Goal: Information Seeking & Learning: Learn about a topic

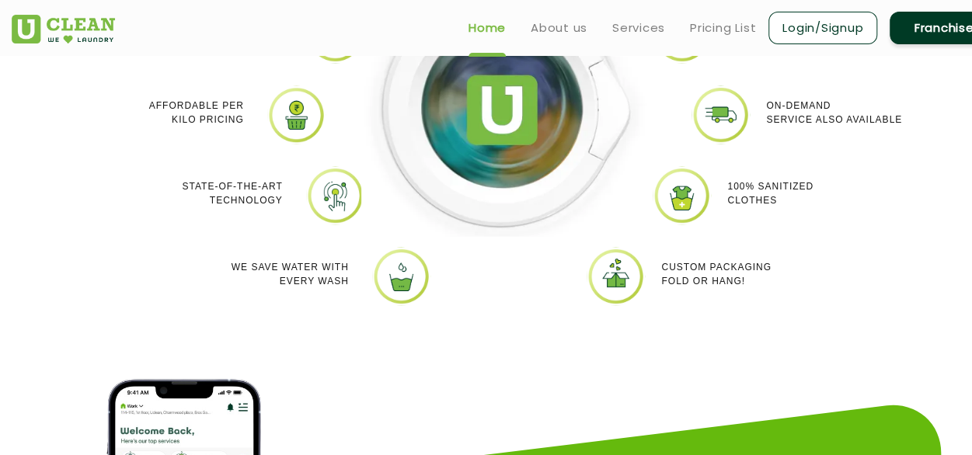
scroll to position [1482, 0]
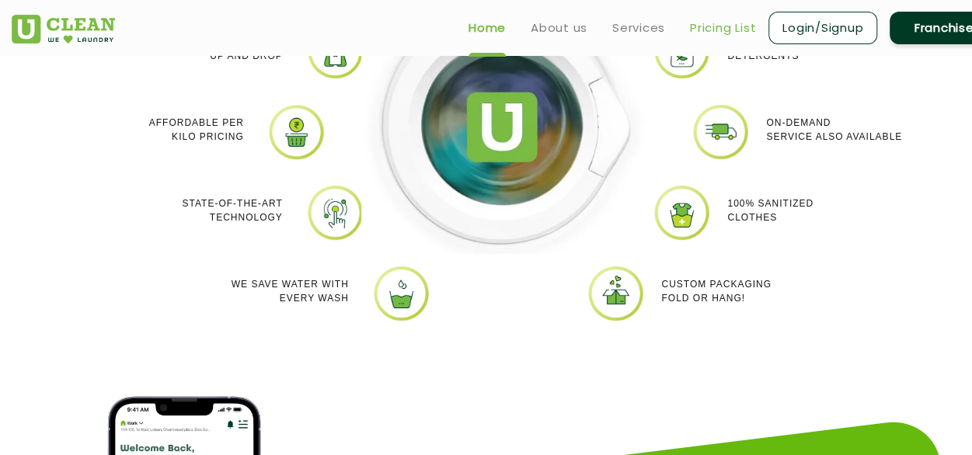
click at [712, 28] on link "Pricing List" at bounding box center [723, 28] width 66 height 19
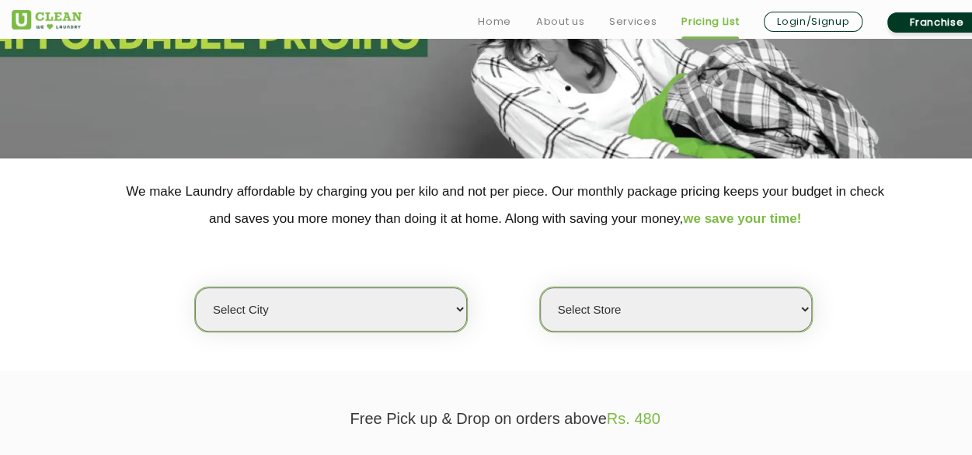
scroll to position [376, 0]
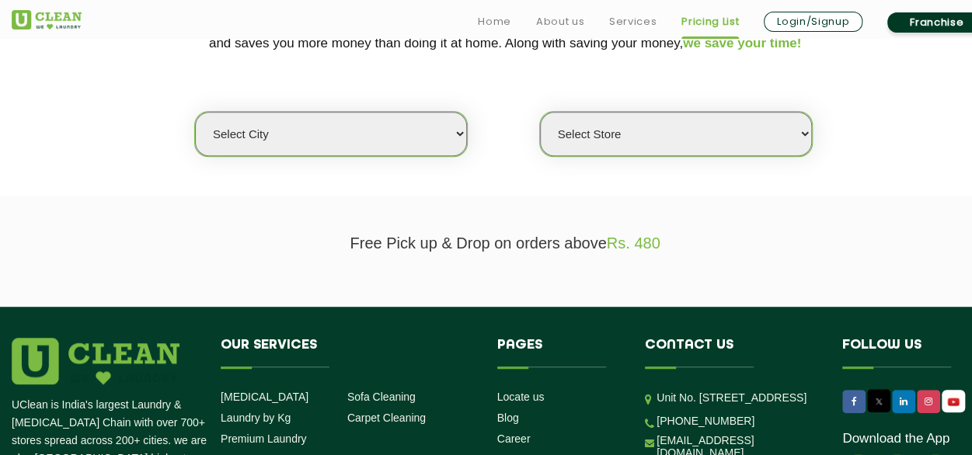
click at [463, 137] on select "Select city [GEOGRAPHIC_DATA] [GEOGRAPHIC_DATA] [GEOGRAPHIC_DATA] [GEOGRAPHIC_D…" at bounding box center [331, 134] width 272 height 44
select select "12"
click at [195, 112] on select "Select city [GEOGRAPHIC_DATA] [GEOGRAPHIC_DATA] [GEOGRAPHIC_DATA] [GEOGRAPHIC_D…" at bounding box center [331, 134] width 272 height 44
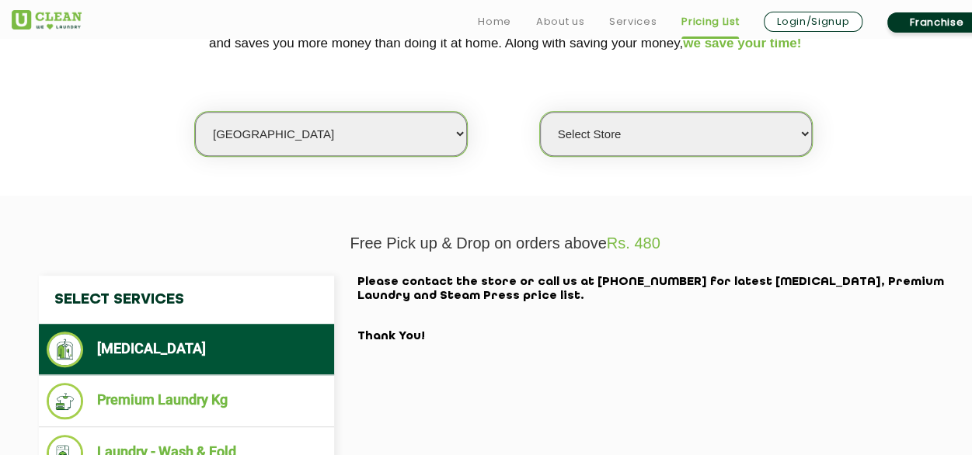
scroll to position [492, 0]
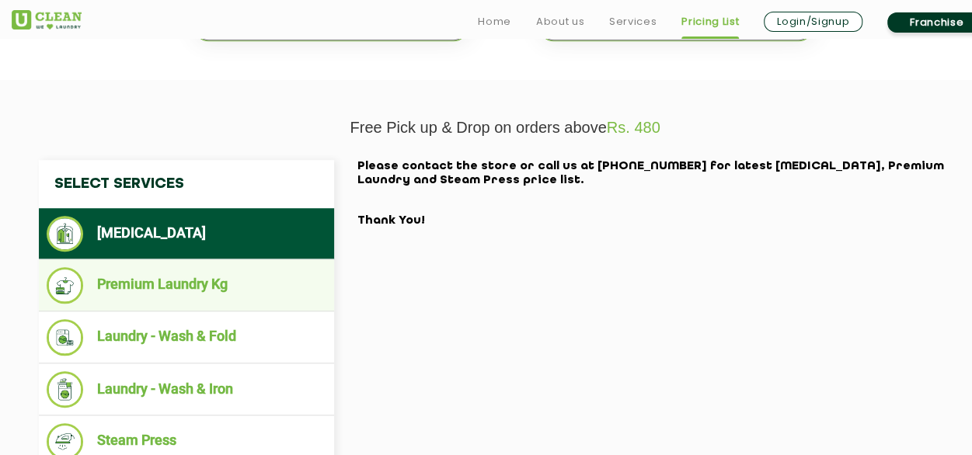
click at [151, 263] on ul "Premium Laundry Kg" at bounding box center [186, 285] width 295 height 52
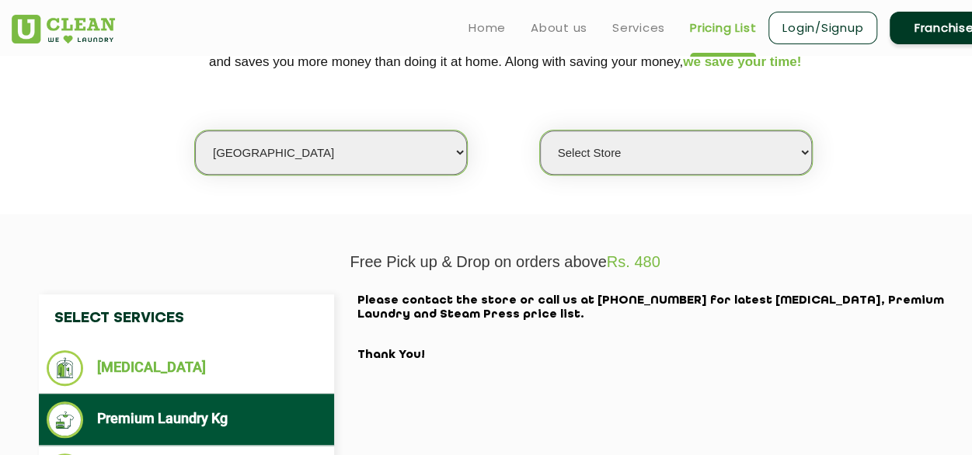
scroll to position [356, 0]
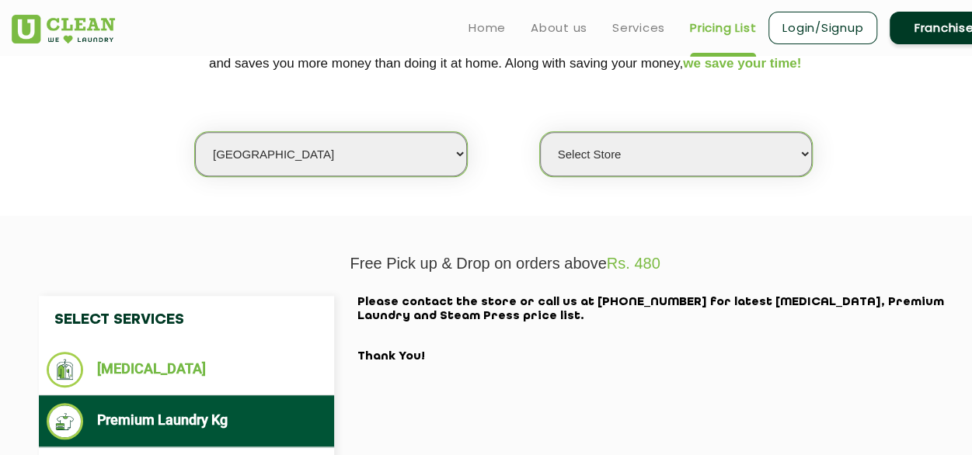
click at [597, 144] on select "Select Store UClean Shivranjani" at bounding box center [676, 154] width 272 height 44
click at [455, 150] on select "Select city [GEOGRAPHIC_DATA] [GEOGRAPHIC_DATA] [GEOGRAPHIC_DATA] [GEOGRAPHIC_D…" at bounding box center [331, 154] width 272 height 44
click at [523, 165] on div "Select city [GEOGRAPHIC_DATA] [GEOGRAPHIC_DATA] [GEOGRAPHIC_DATA] [GEOGRAPHIC_D…" at bounding box center [505, 127] width 1010 height 100
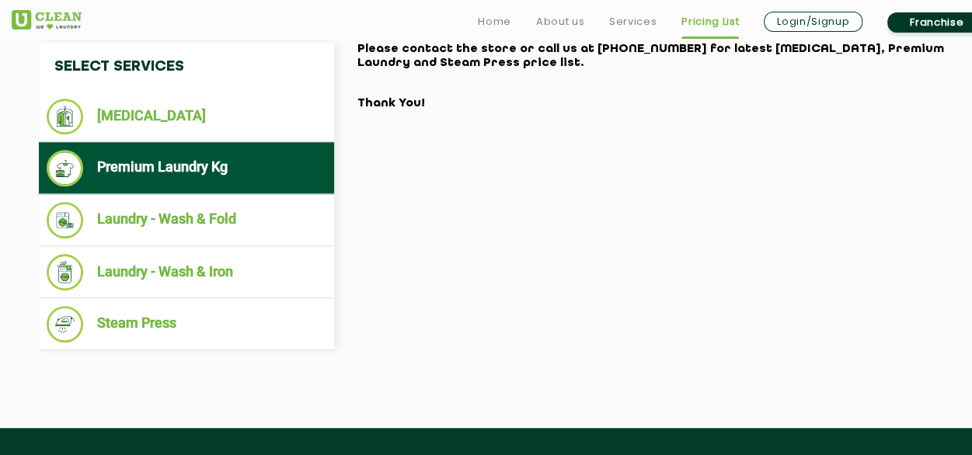
scroll to position [610, 0]
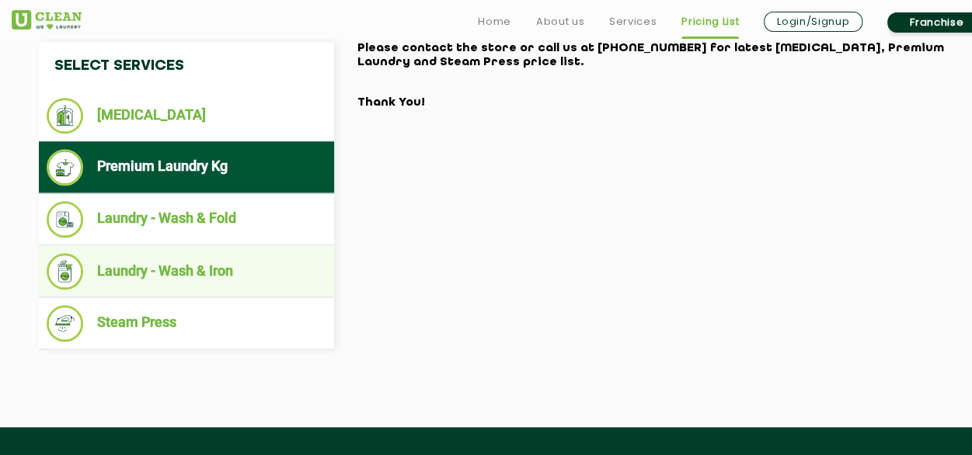
click at [195, 263] on li "Laundry - Wash & Iron" at bounding box center [187, 271] width 280 height 37
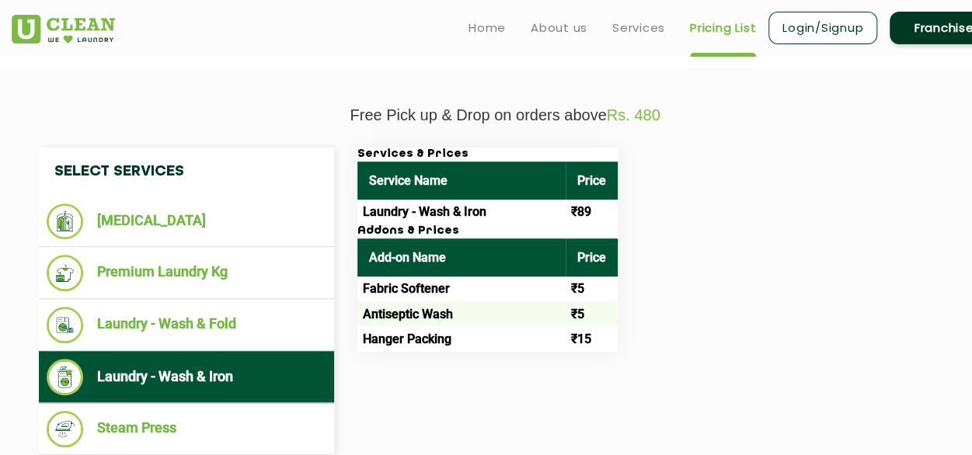
scroll to position [496, 0]
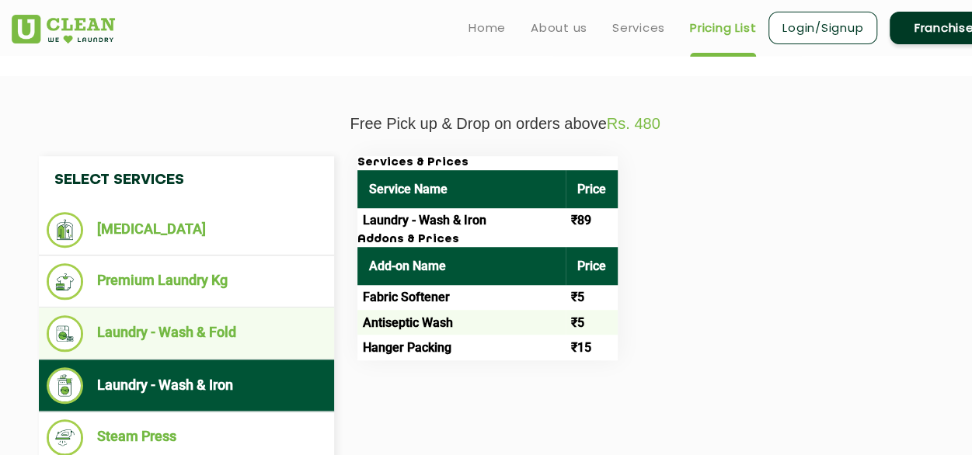
click at [212, 329] on li "Laundry - Wash & Fold" at bounding box center [187, 333] width 280 height 37
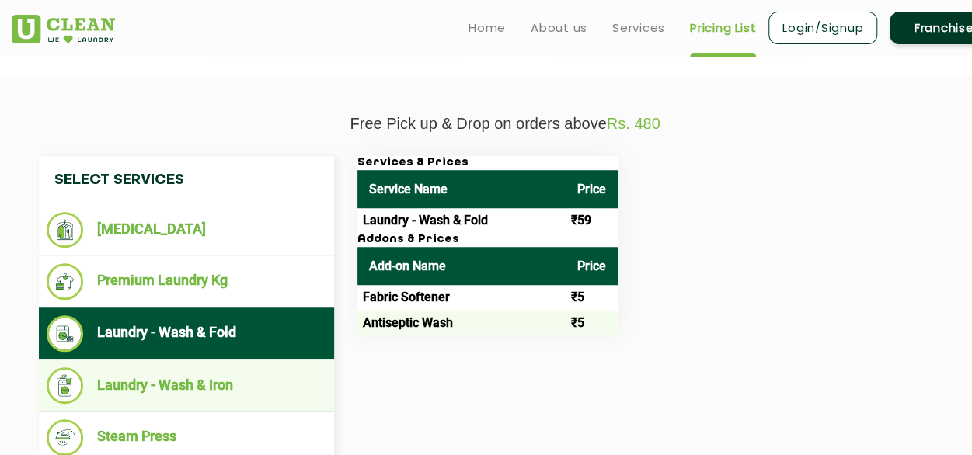
click at [208, 370] on li "Laundry - Wash & Iron" at bounding box center [187, 385] width 280 height 37
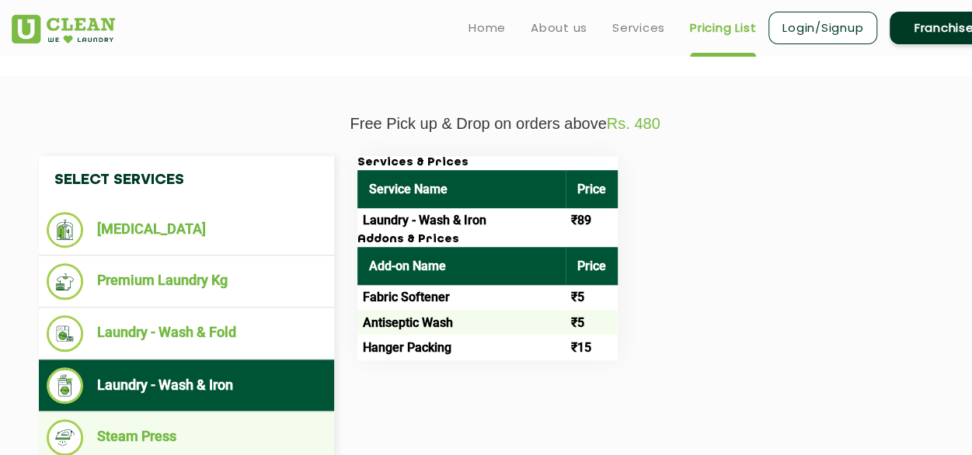
click at [176, 422] on li "Steam Press" at bounding box center [187, 437] width 280 height 37
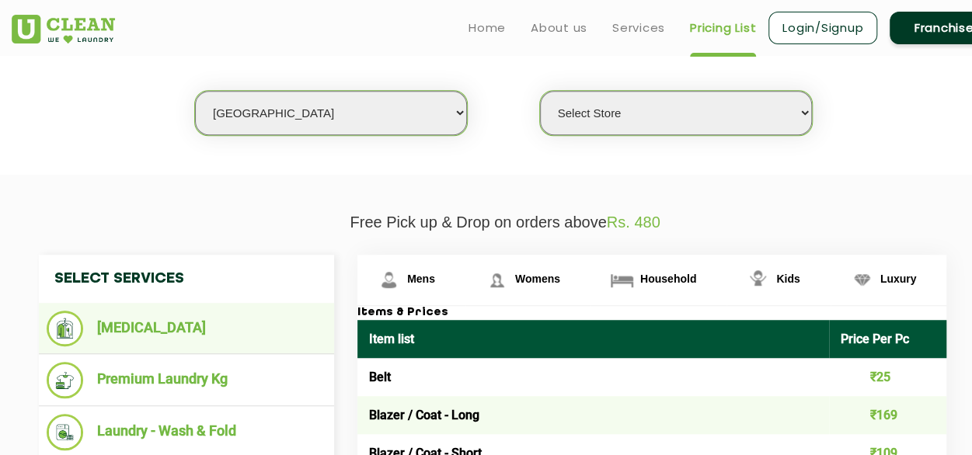
scroll to position [396, 0]
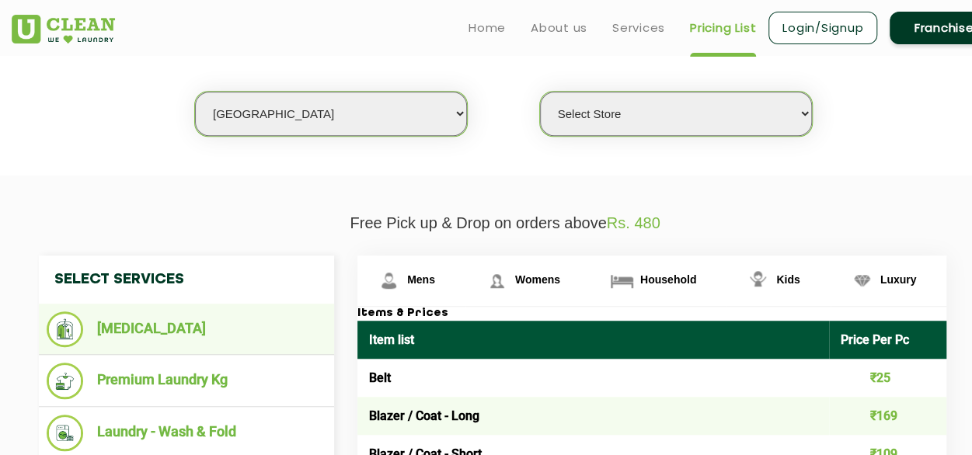
click at [162, 315] on li "[MEDICAL_DATA]" at bounding box center [187, 329] width 280 height 36
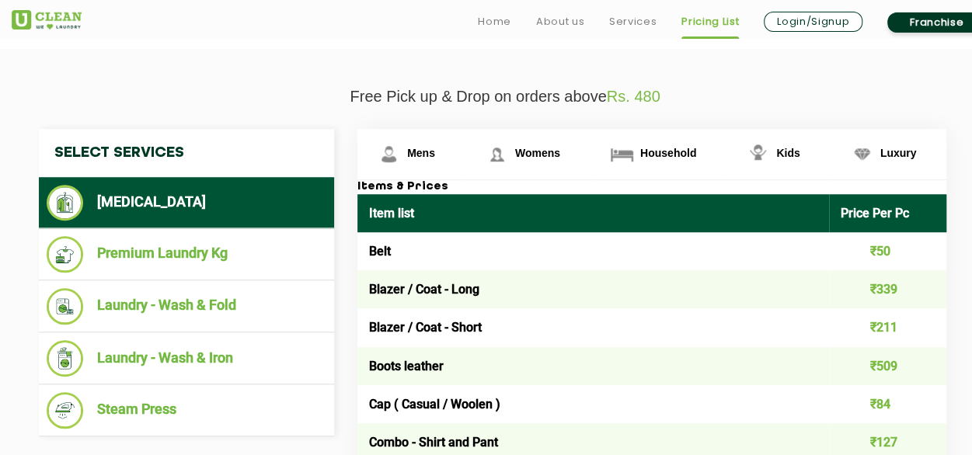
scroll to position [523, 0]
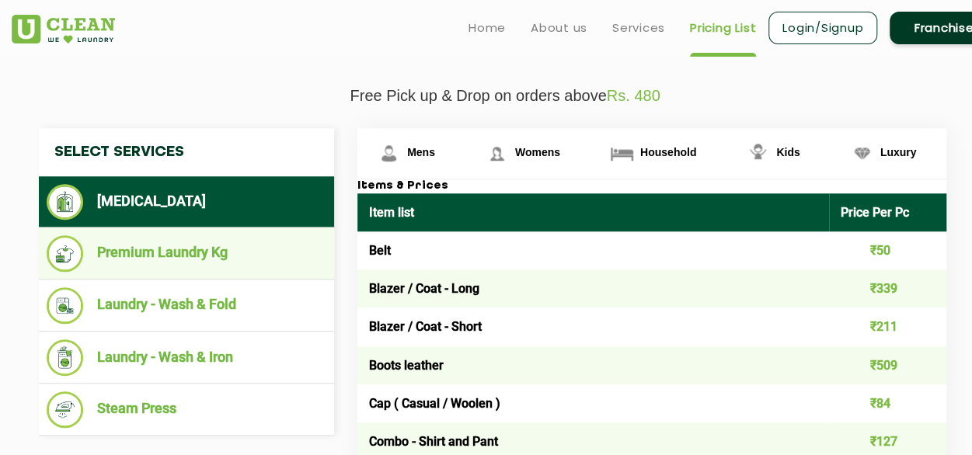
click at [169, 249] on li "Premium Laundry Kg" at bounding box center [187, 253] width 280 height 37
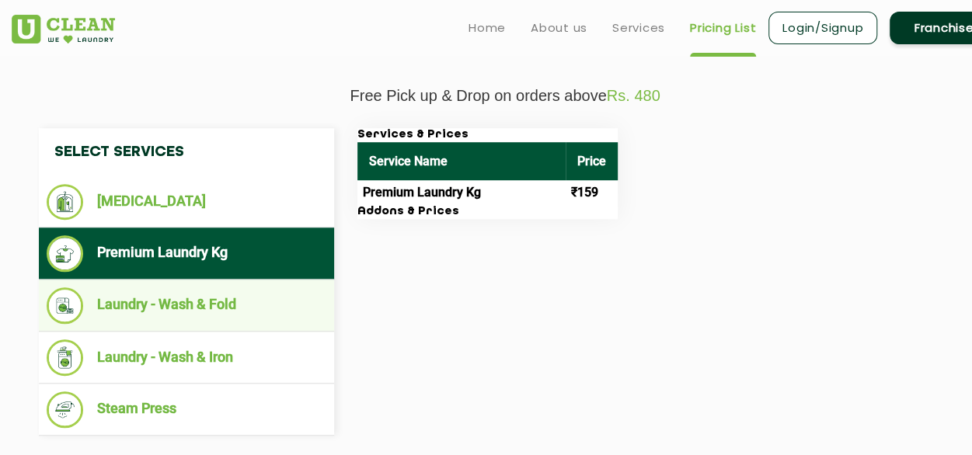
click at [172, 299] on li "Laundry - Wash & Fold" at bounding box center [187, 305] width 280 height 37
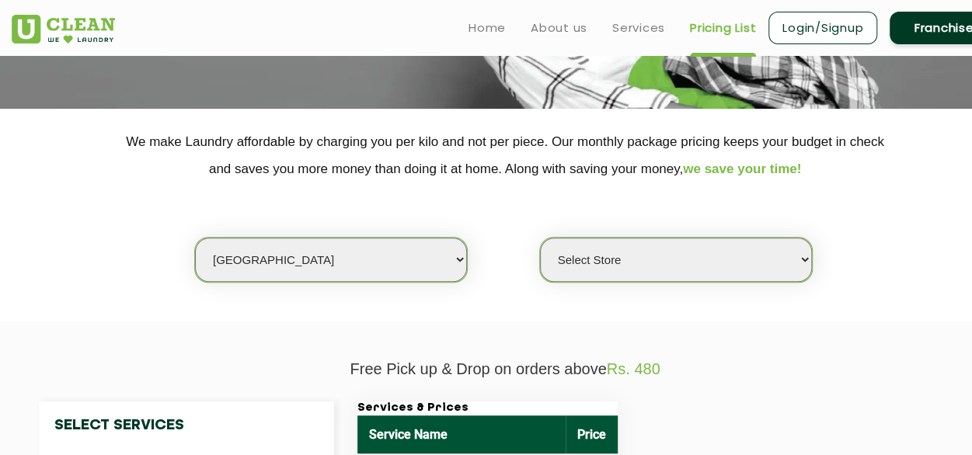
scroll to position [227, 0]
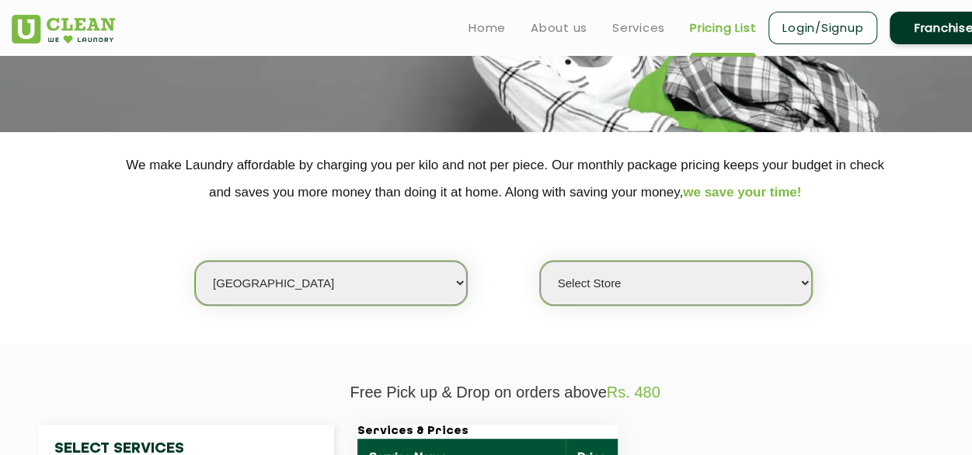
click at [910, 33] on link "Franchise" at bounding box center [943, 28] width 109 height 33
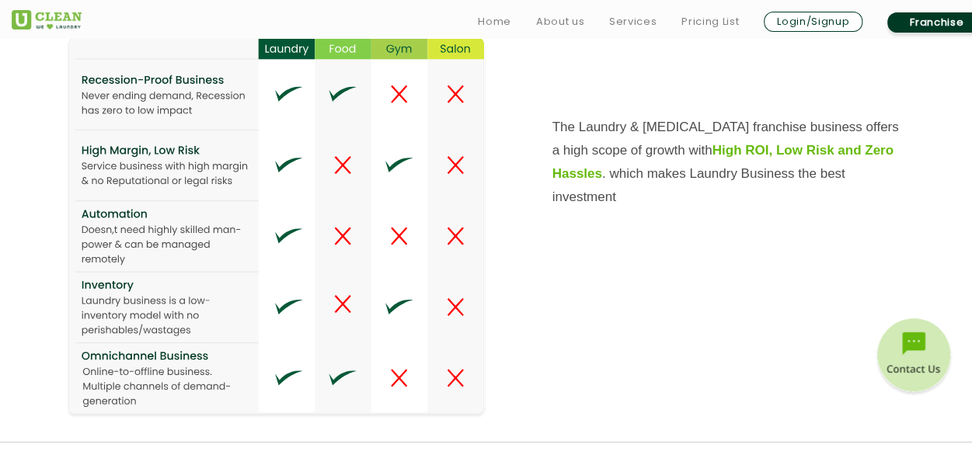
scroll to position [2063, 0]
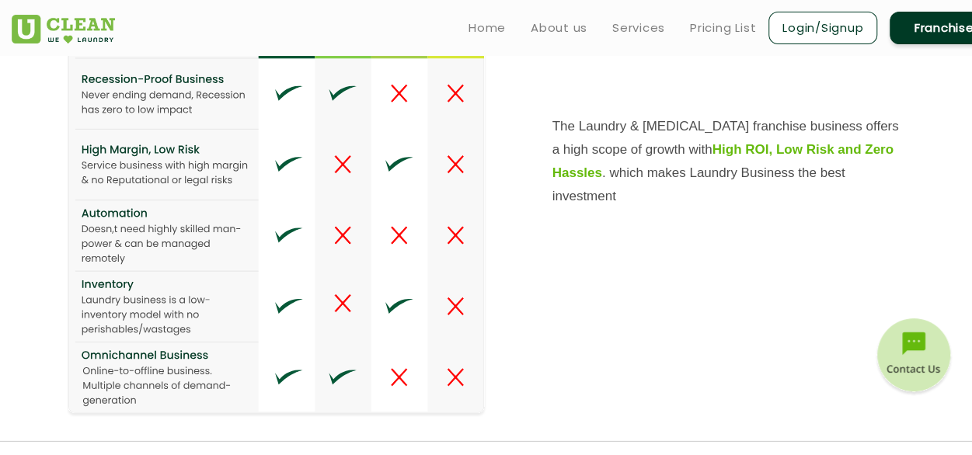
click at [496, 294] on p "The Laundry & [MEDICAL_DATA] franchise business offers a high scope of growth w…" at bounding box center [696, 260] width 420 height 291
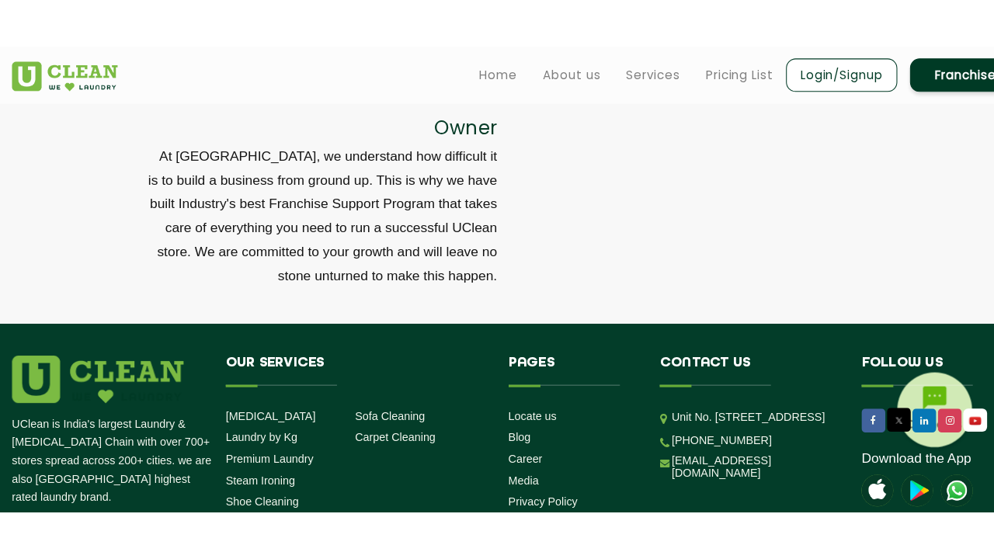
scroll to position [0, 0]
